Goal: Task Accomplishment & Management: Manage account settings

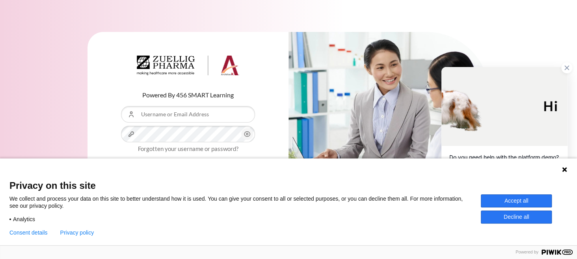
click at [531, 203] on button "Accept all" at bounding box center [516, 200] width 71 height 13
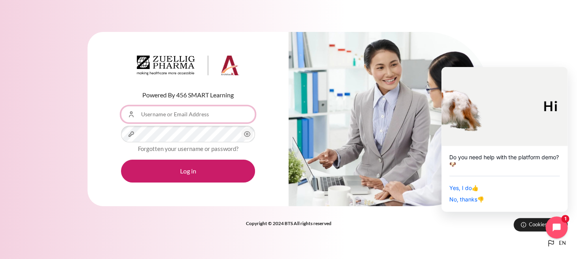
click at [171, 114] on input "Username or Email Address" at bounding box center [188, 114] width 134 height 17
paste input "[EMAIL_ADDRESS][DOMAIN_NAME]"
type input "[EMAIL_ADDRESS][DOMAIN_NAME]"
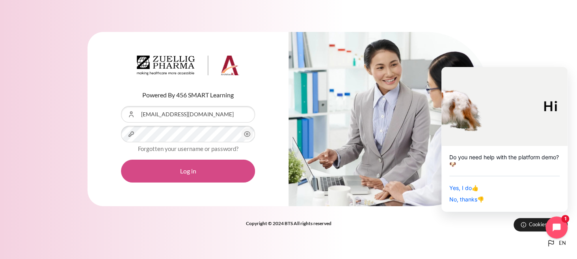
click at [207, 174] on button "Log in" at bounding box center [188, 171] width 134 height 23
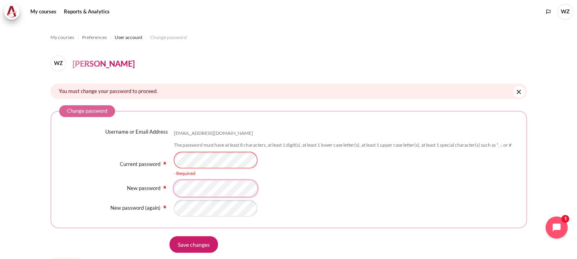
click at [214, 199] on div "Username or Email Address [EMAIL_ADDRESS][DOMAIN_NAME] The password must have a…" at bounding box center [288, 172] width 459 height 89
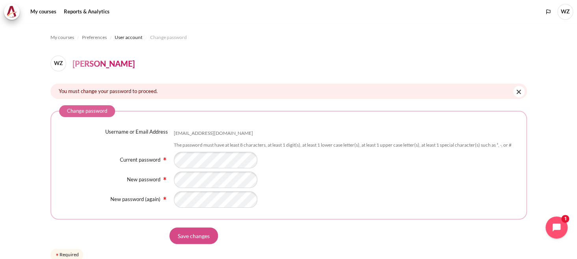
click at [198, 241] on input "Save changes" at bounding box center [194, 235] width 48 height 17
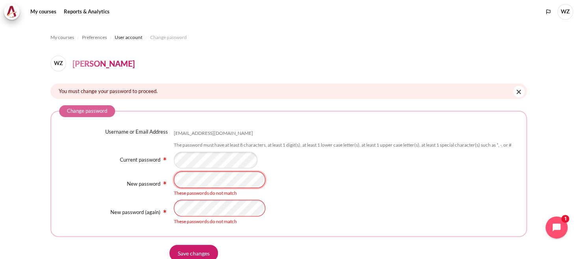
click at [143, 187] on div "New password These passwords do not match" at bounding box center [288, 183] width 459 height 25
click at [157, 213] on div "New password (again) These passwords do not match" at bounding box center [288, 212] width 459 height 25
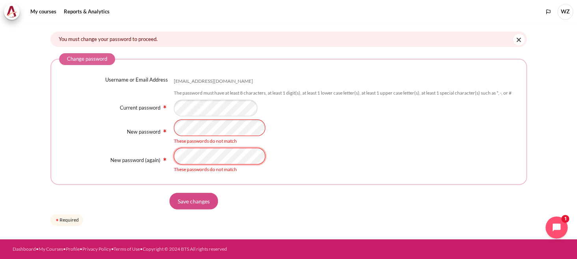
scroll to position [58, 0]
click at [181, 201] on input "Save changes" at bounding box center [194, 201] width 48 height 17
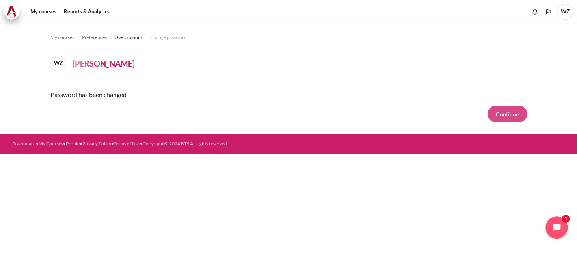
click at [507, 112] on button "Continue" at bounding box center [507, 114] width 39 height 17
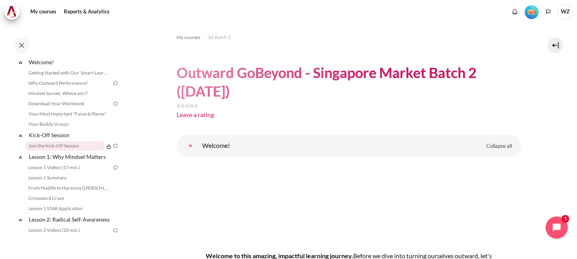
scroll to position [39, 0]
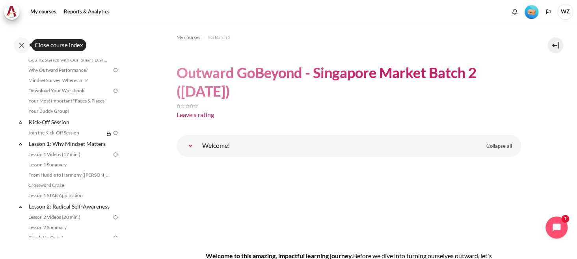
click at [22, 50] on button at bounding box center [22, 45] width 16 height 16
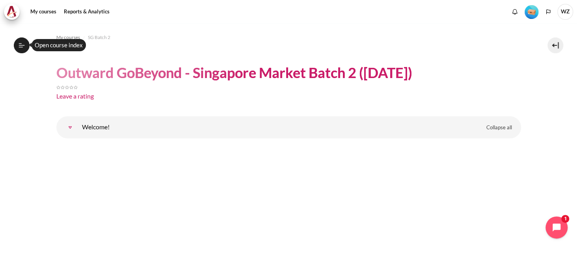
click at [20, 46] on icon at bounding box center [21, 45] width 7 height 7
